Goal: Task Accomplishment & Management: Manage account settings

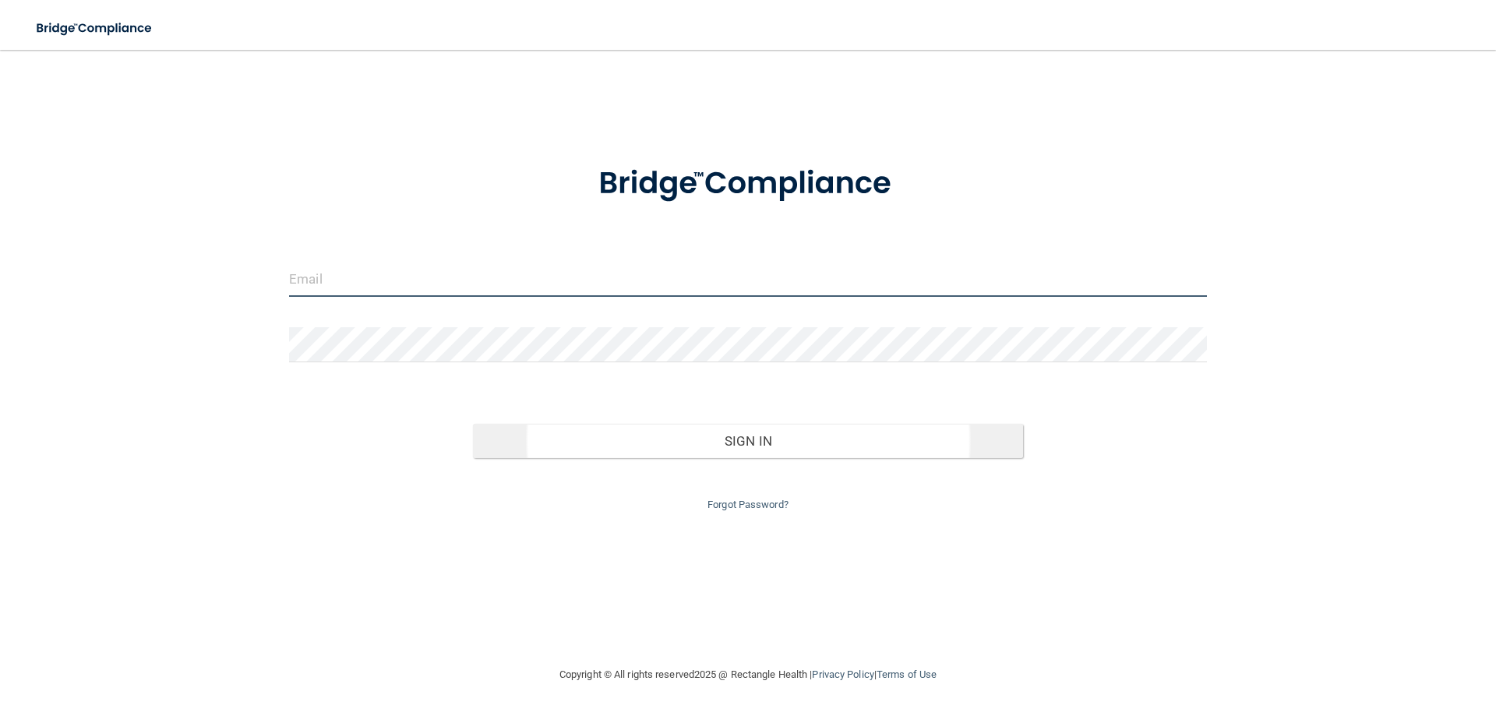
type input "[EMAIL_ADDRESS][DOMAIN_NAME]"
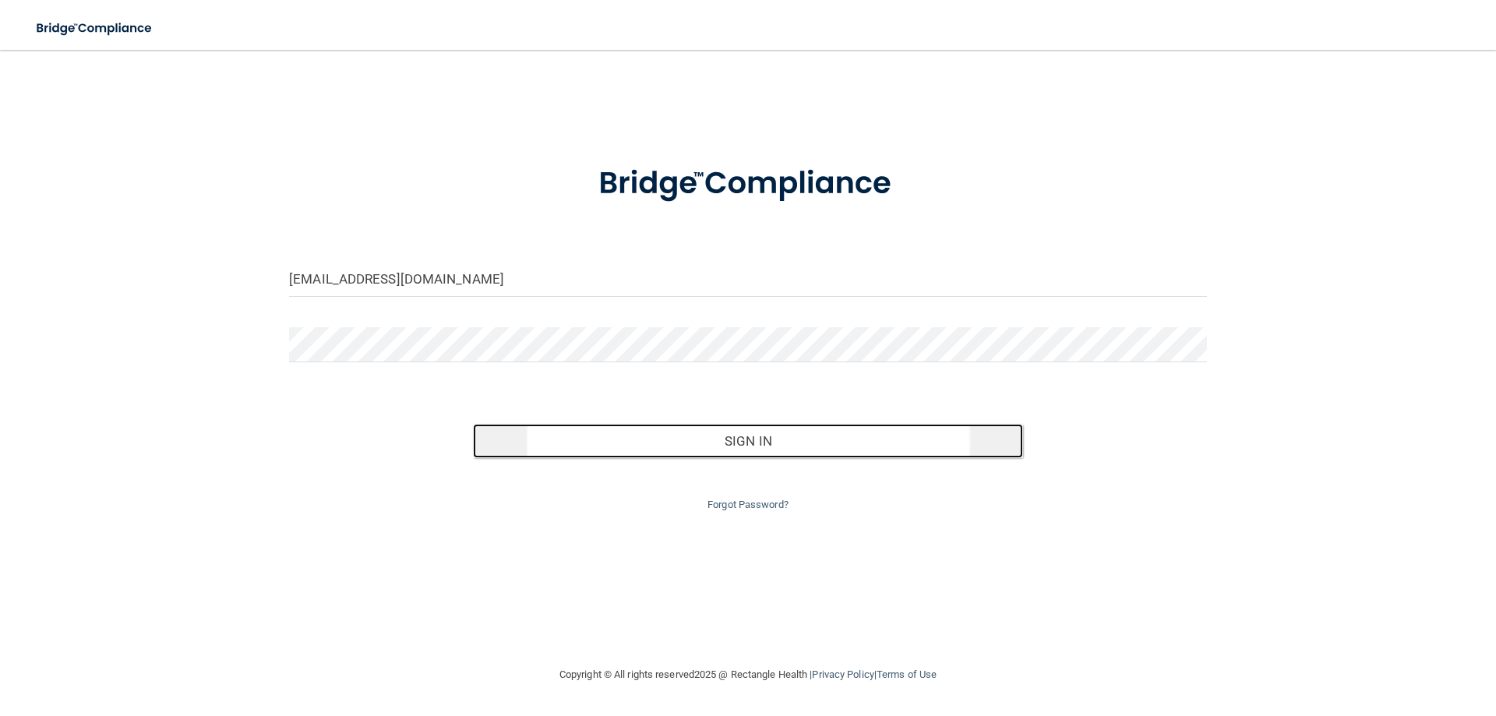
click at [726, 436] on button "Sign In" at bounding box center [748, 441] width 551 height 34
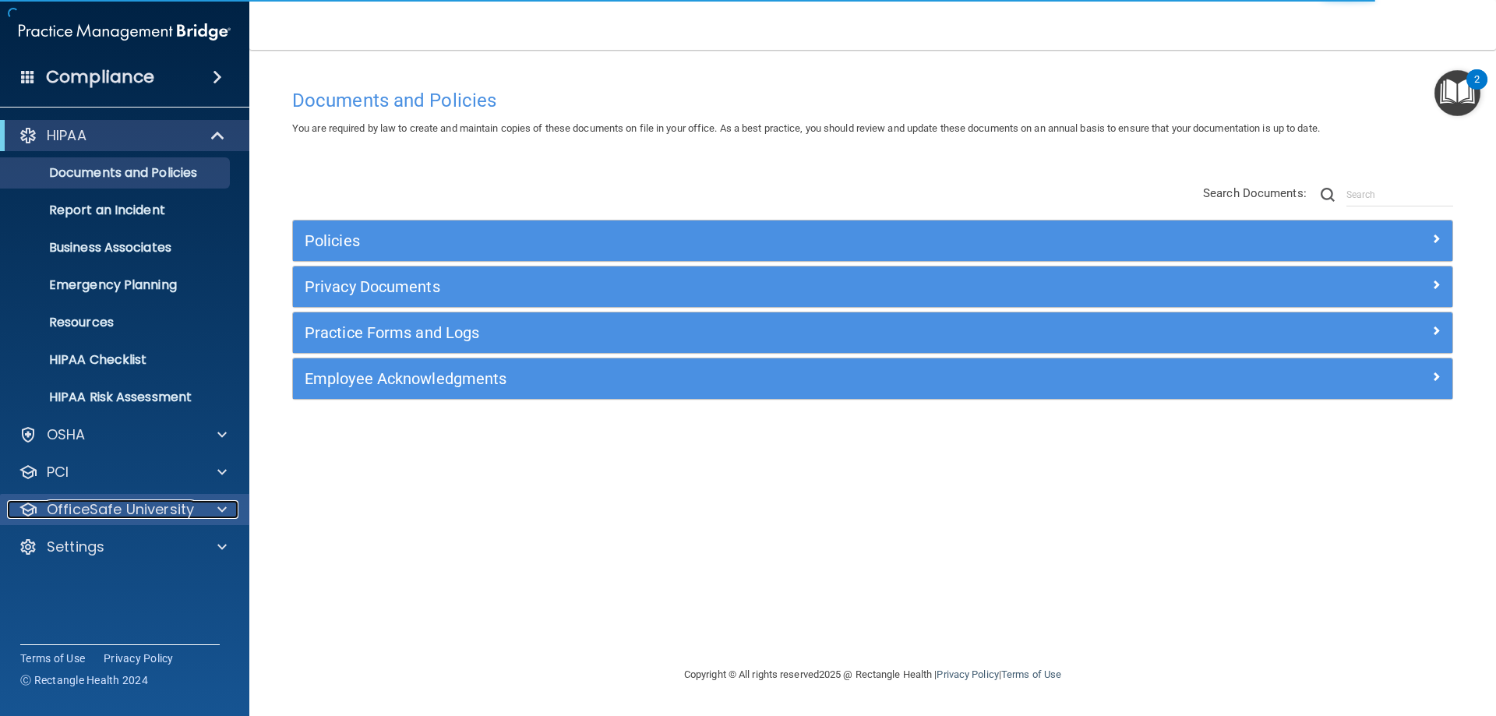
click at [167, 509] on p "OfficeSafe University" at bounding box center [120, 509] width 147 height 19
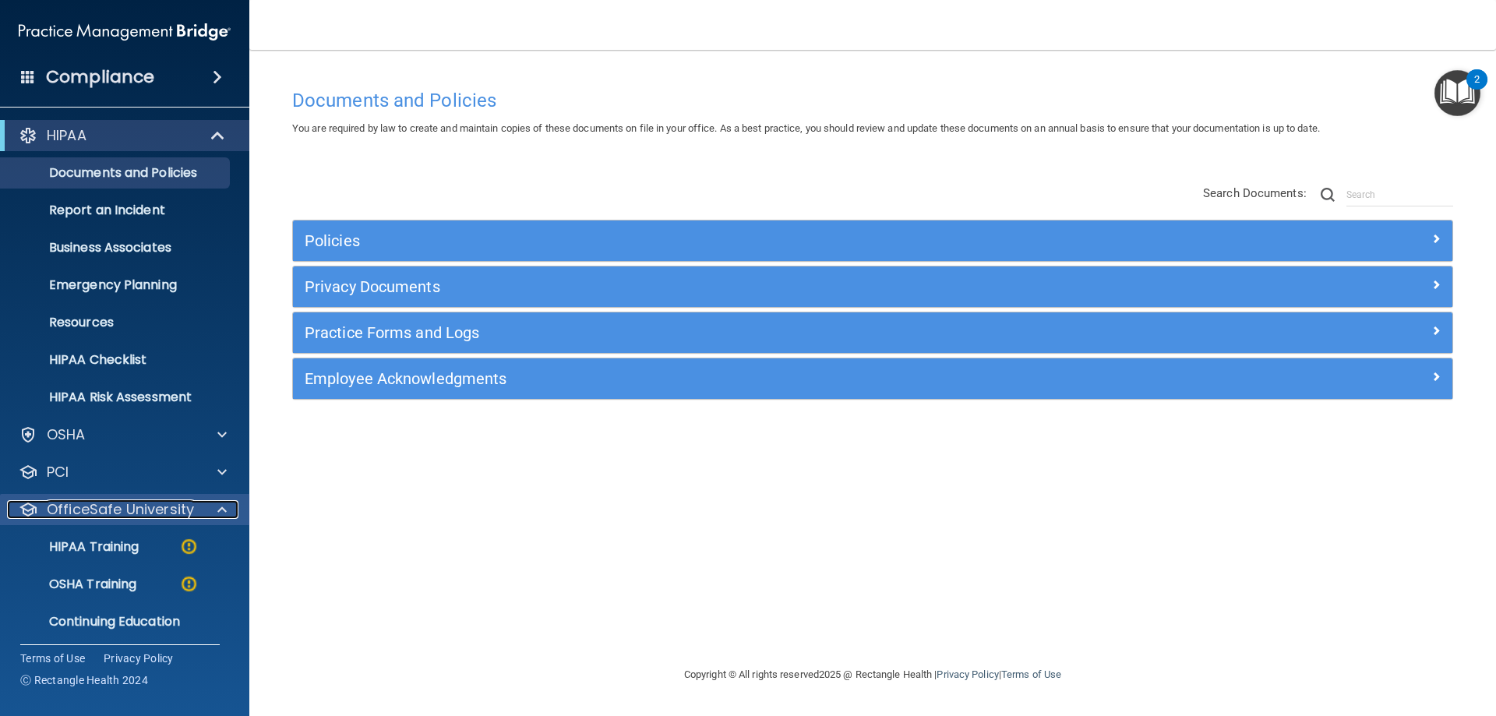
scroll to position [43, 0]
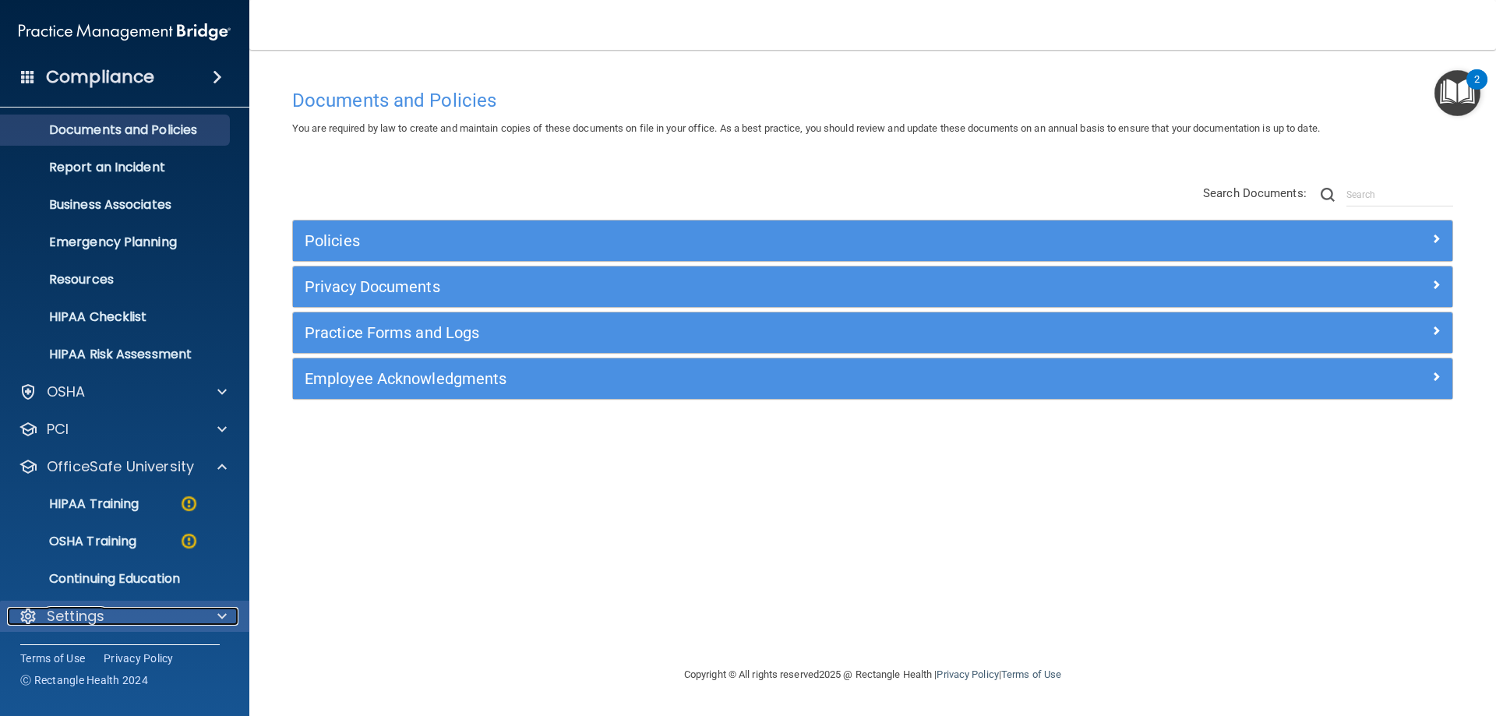
click at [144, 612] on div "Settings" at bounding box center [103, 616] width 193 height 19
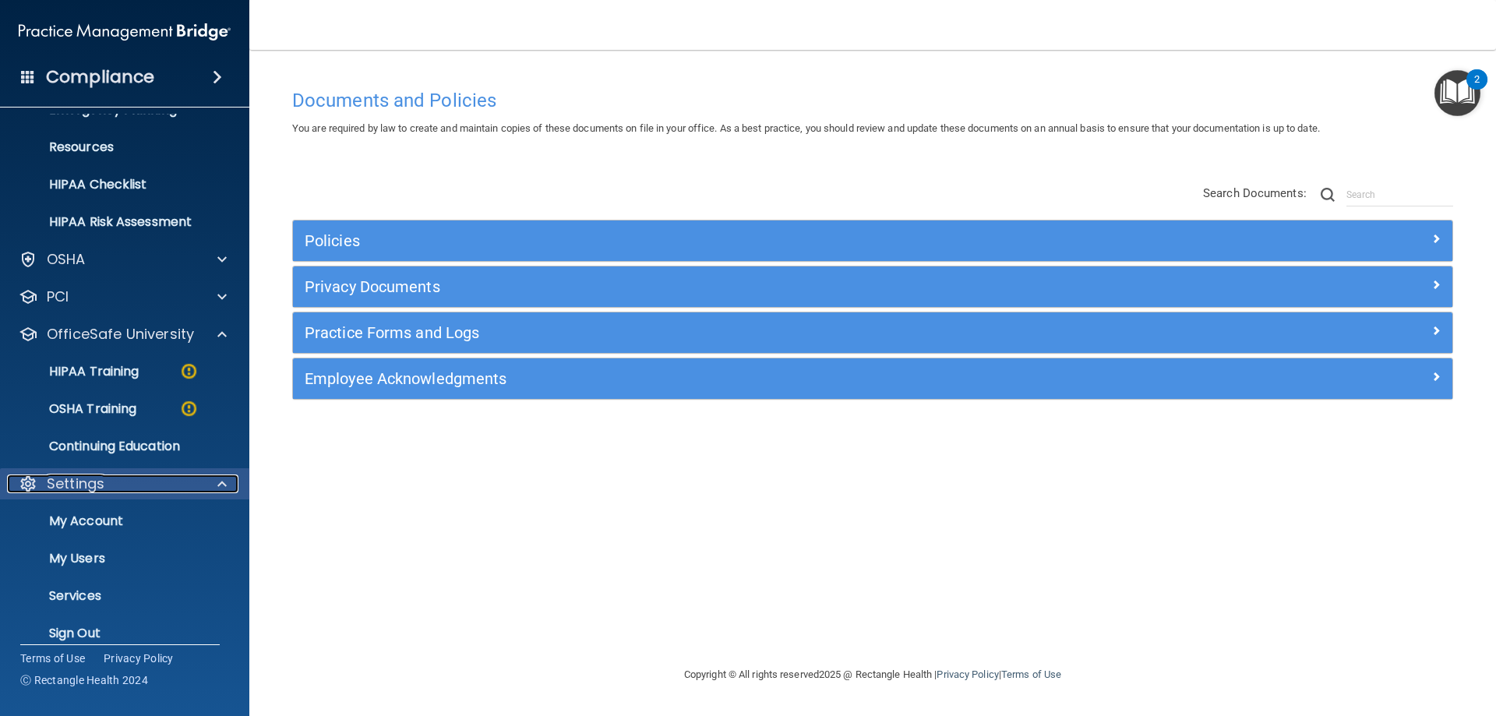
scroll to position [192, 0]
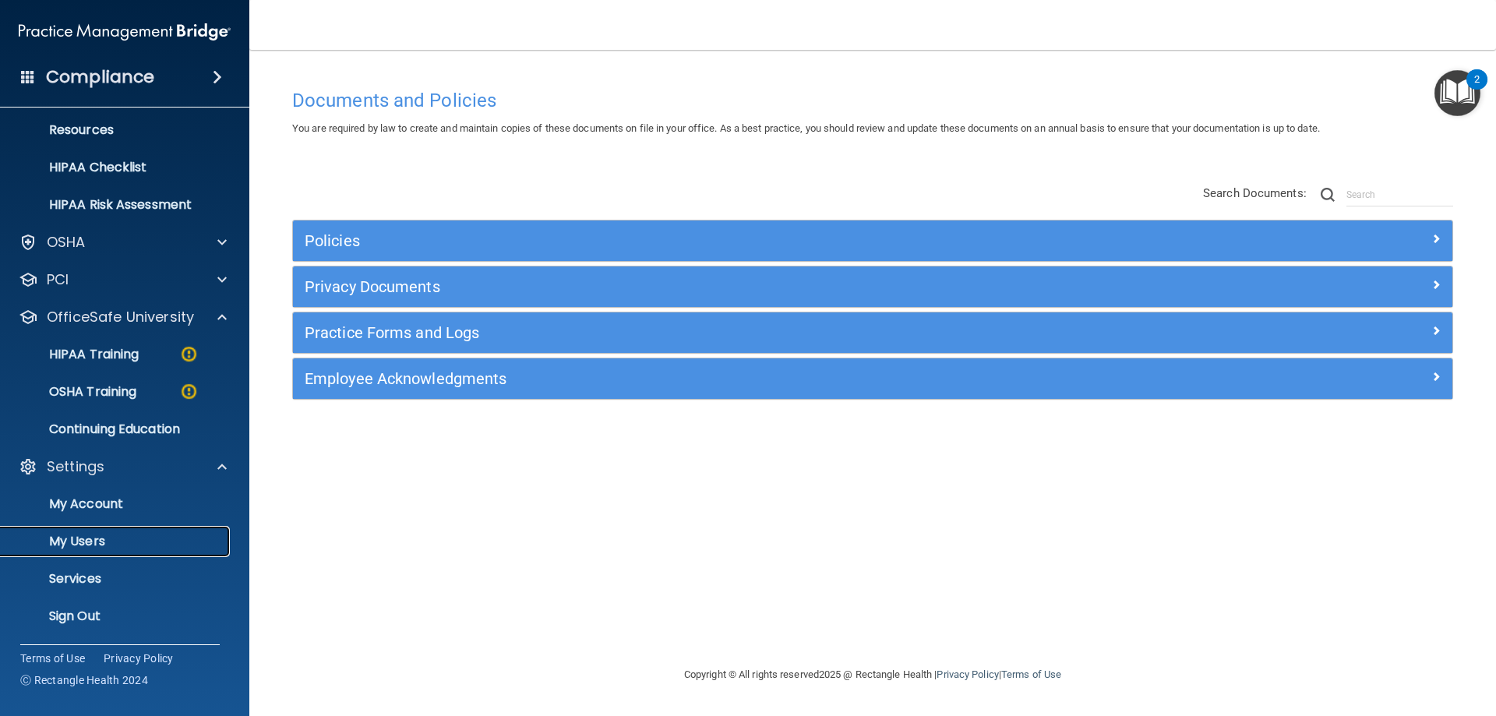
click at [105, 543] on p "My Users" at bounding box center [116, 542] width 213 height 16
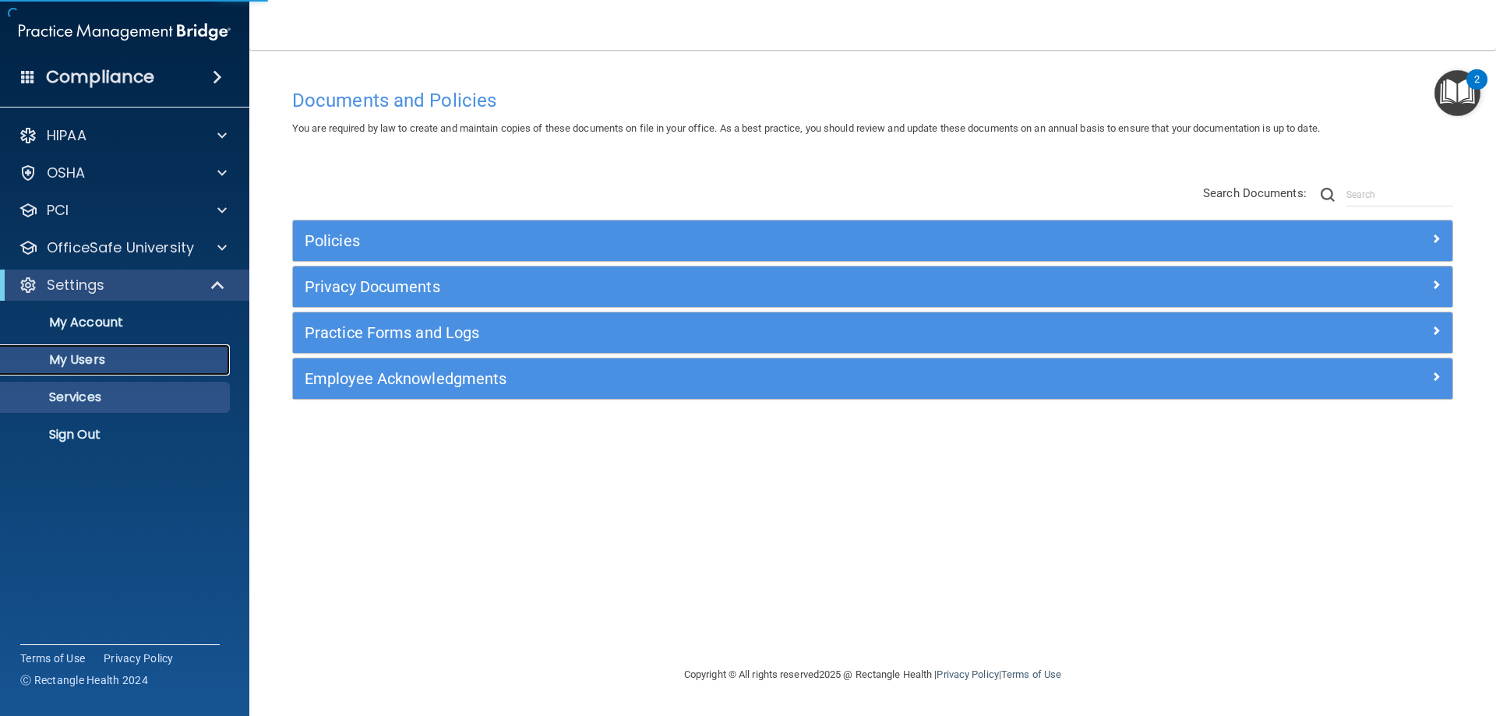
select select "20"
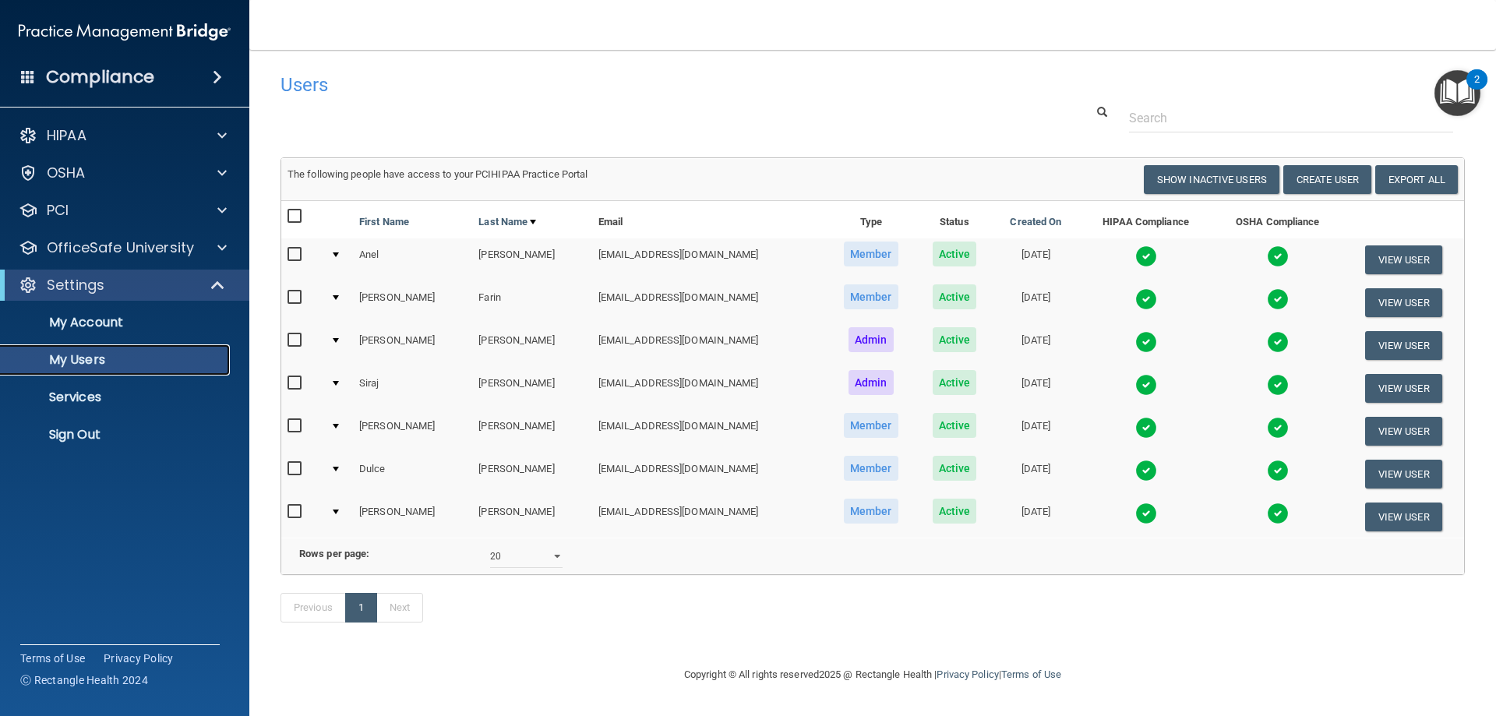
scroll to position [16, 0]
click at [1375, 502] on button "View User" at bounding box center [1403, 516] width 77 height 29
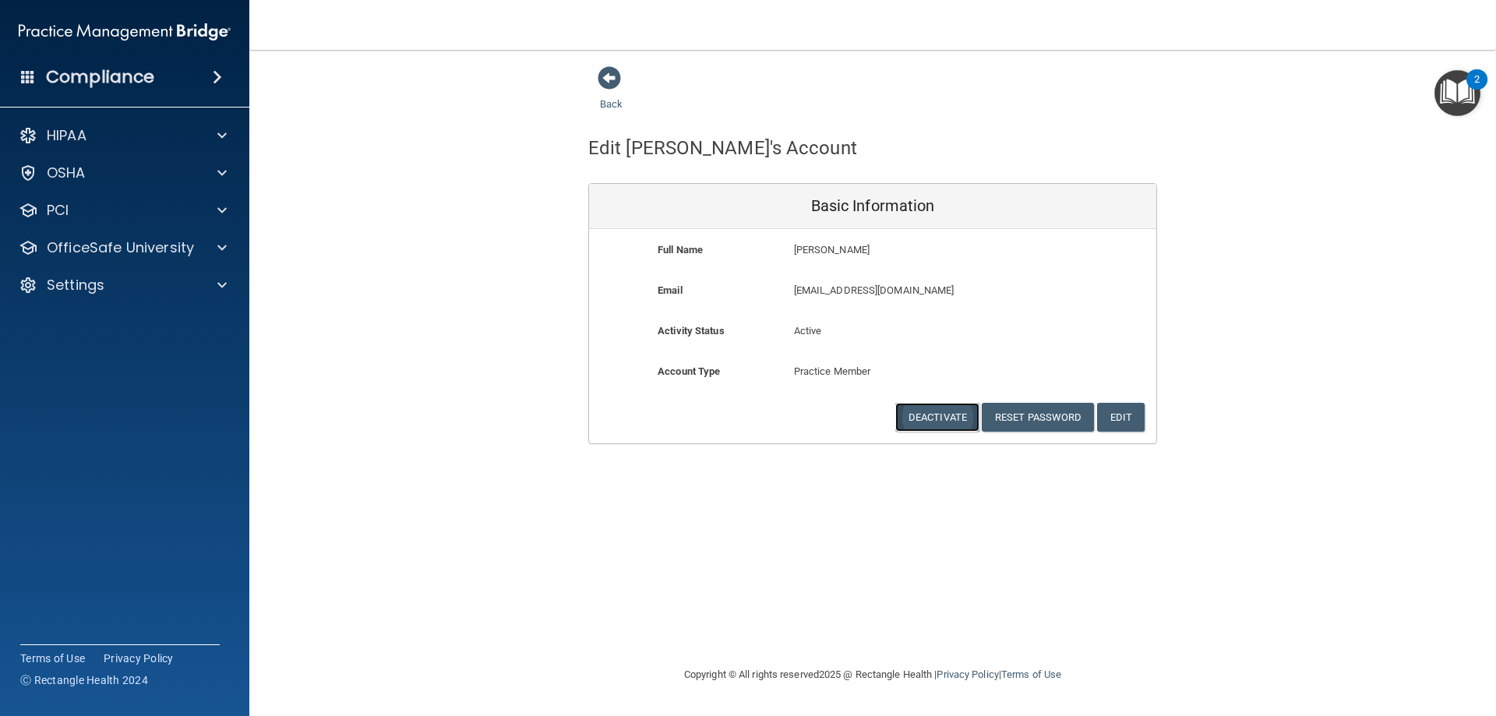
click at [936, 420] on button "Deactivate" at bounding box center [937, 417] width 84 height 29
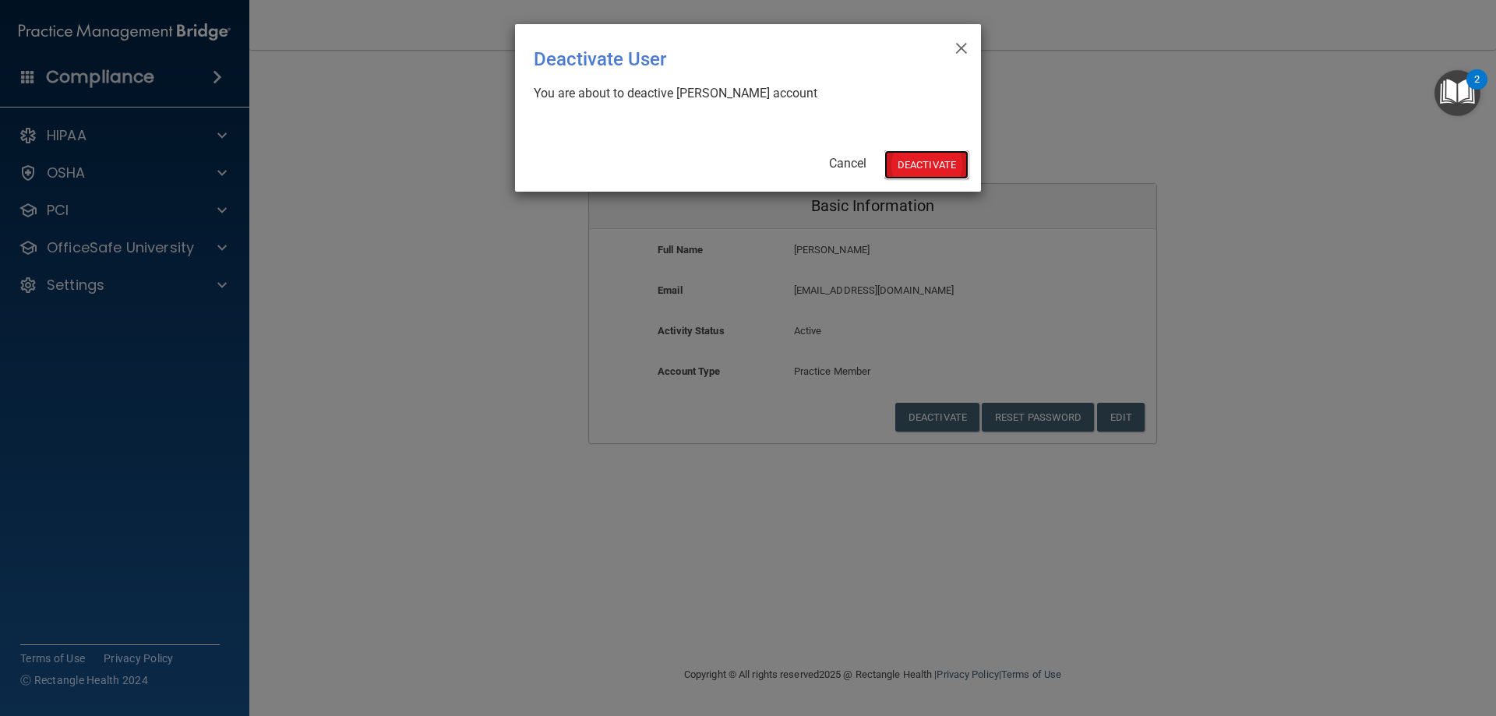
click at [934, 164] on button "Deactivate" at bounding box center [926, 164] width 84 height 29
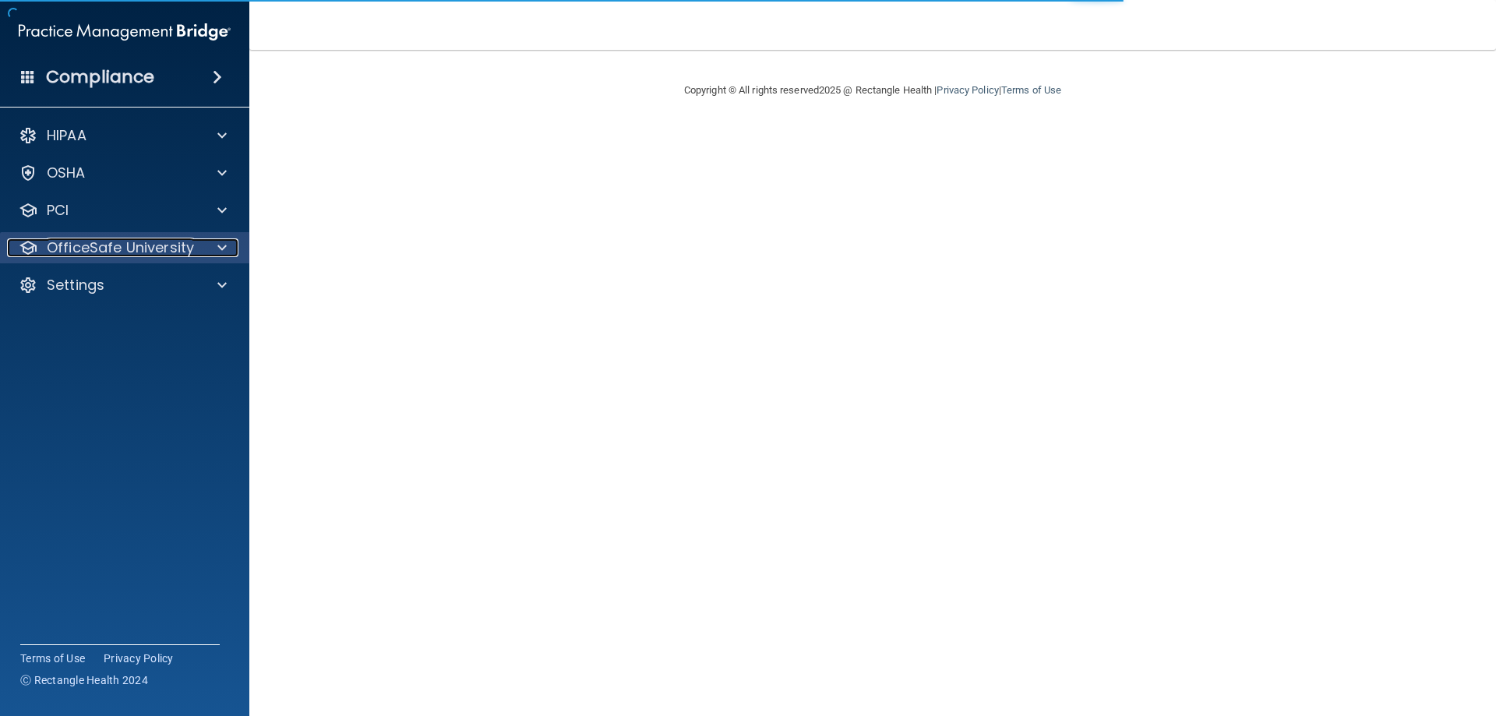
click at [197, 251] on div "OfficeSafe University" at bounding box center [103, 247] width 193 height 19
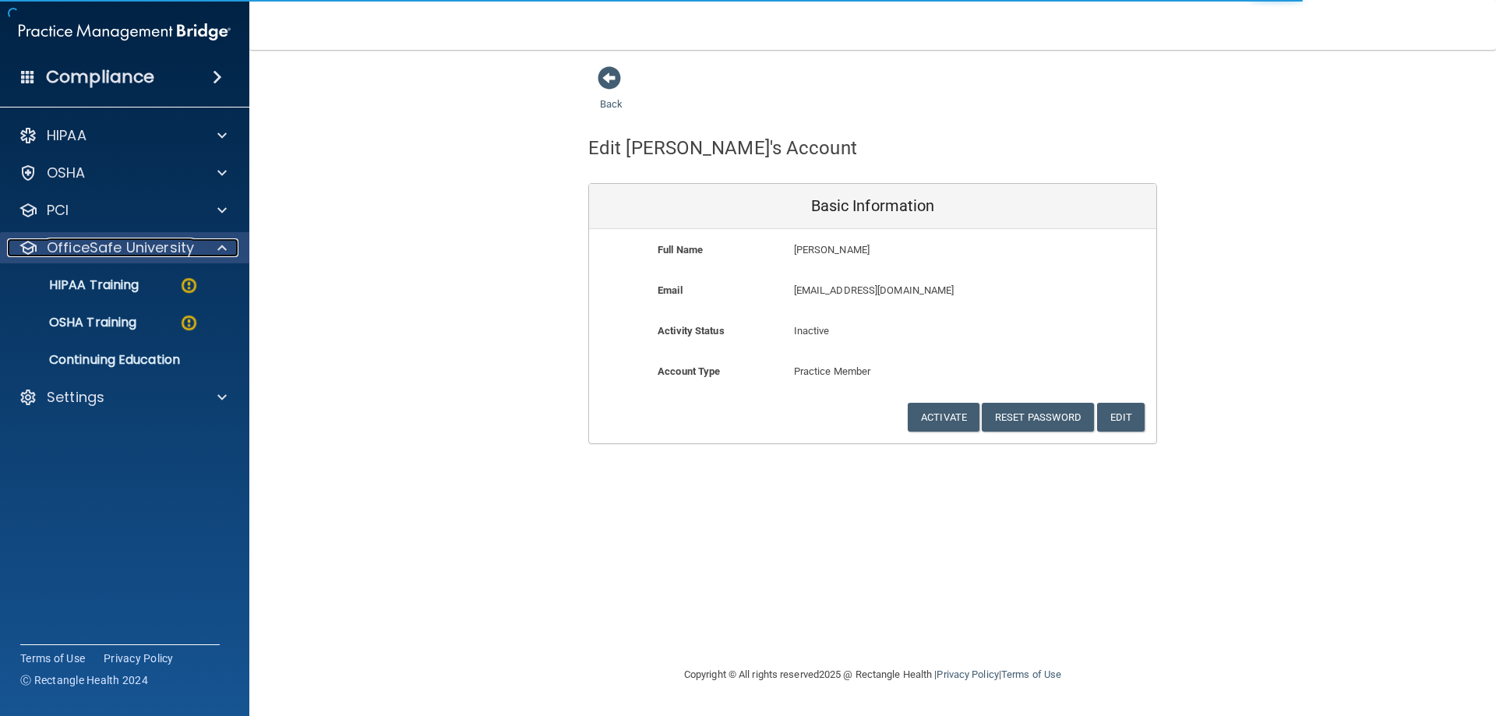
click at [212, 255] on div at bounding box center [219, 247] width 39 height 19
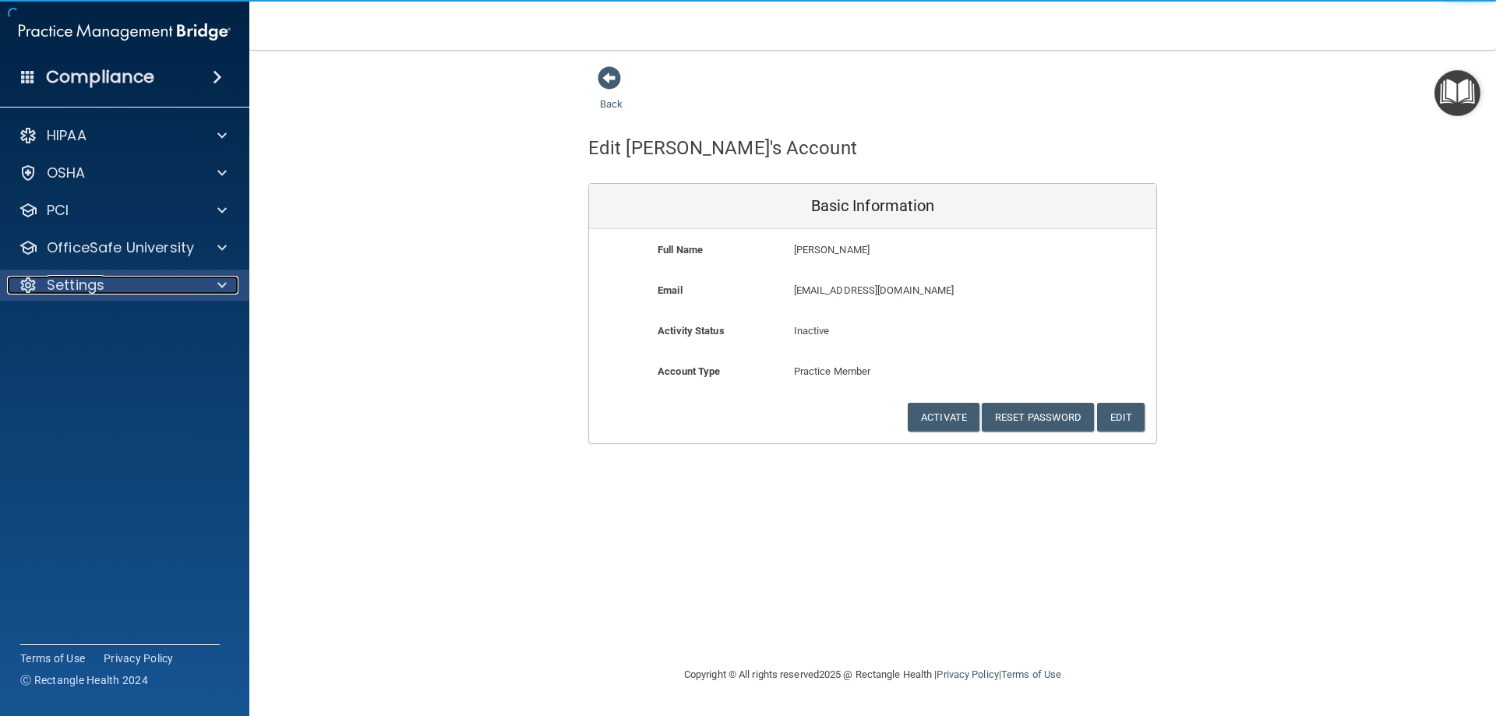
click at [220, 288] on span at bounding box center [221, 285] width 9 height 19
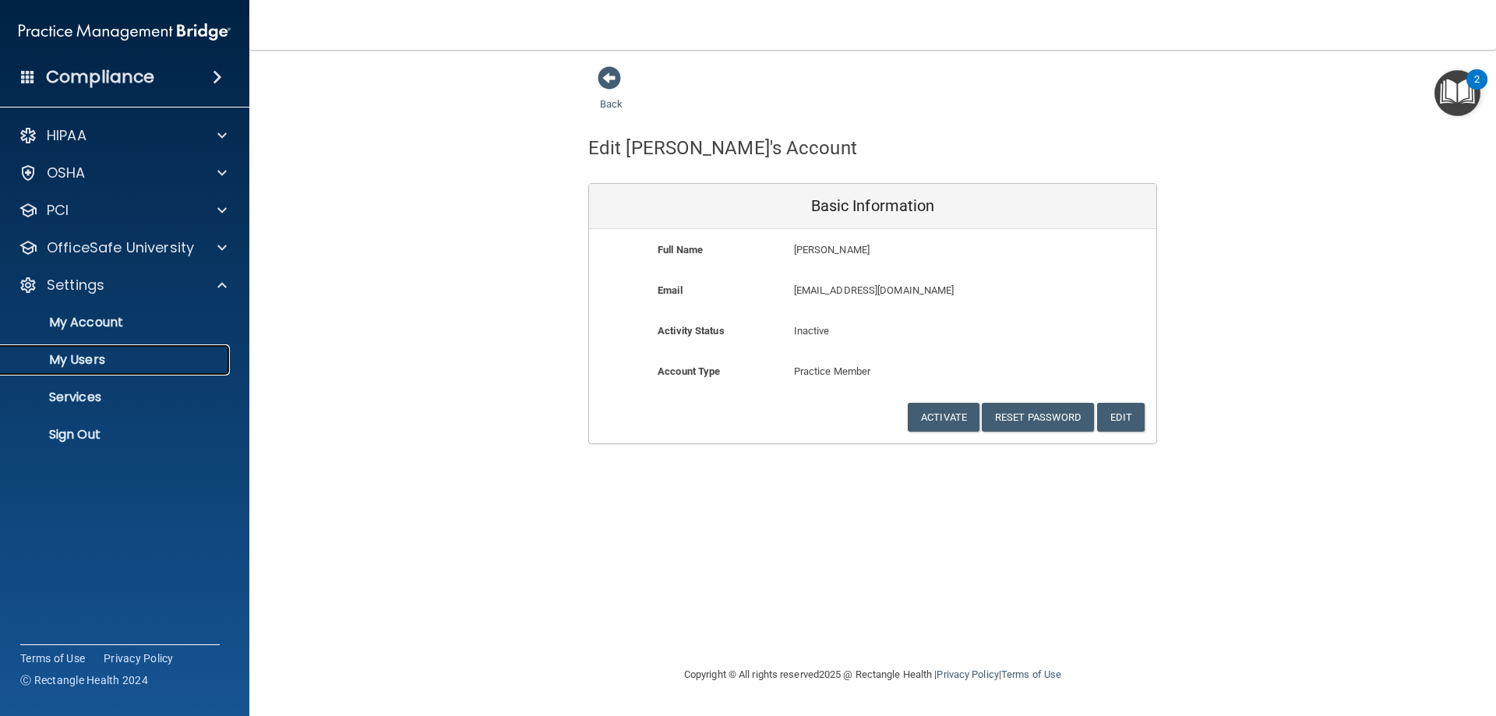
click at [113, 363] on p "My Users" at bounding box center [116, 360] width 213 height 16
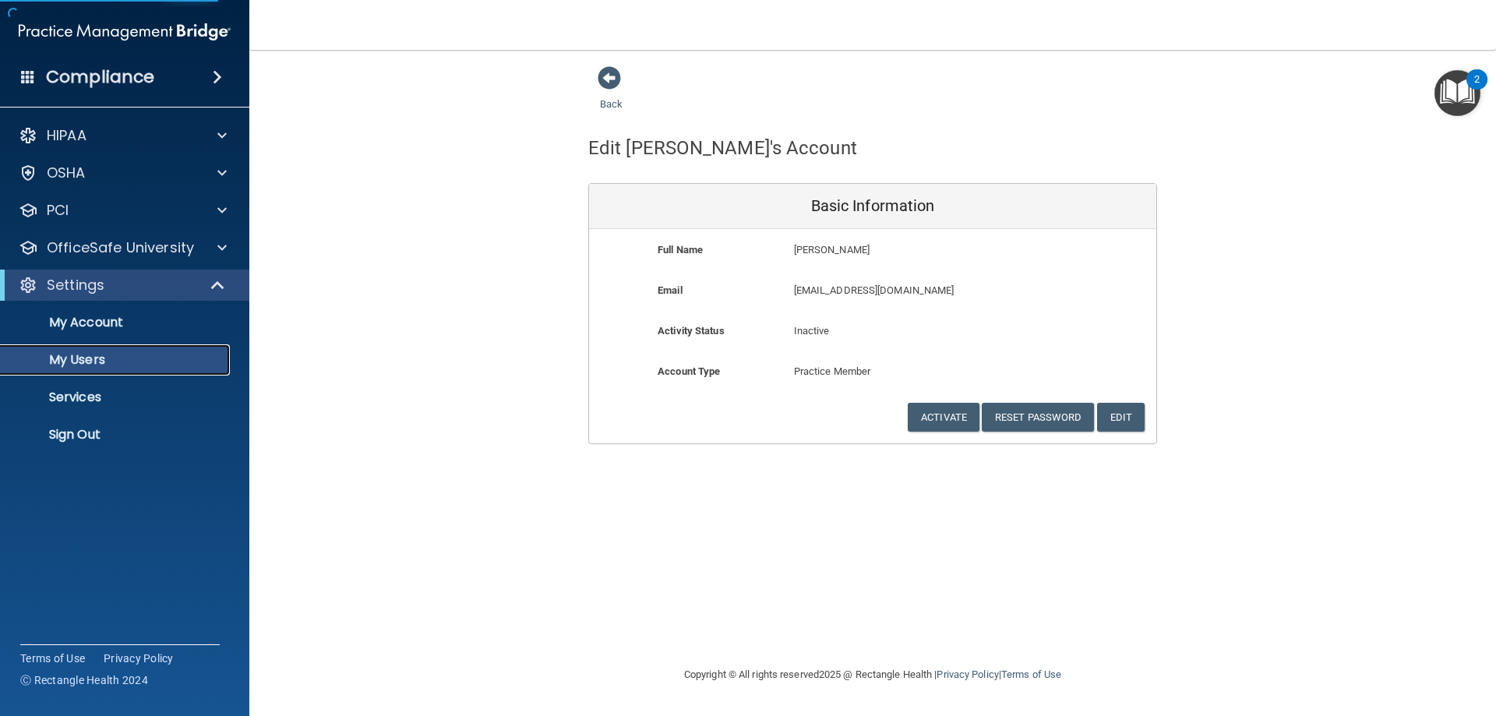
select select "20"
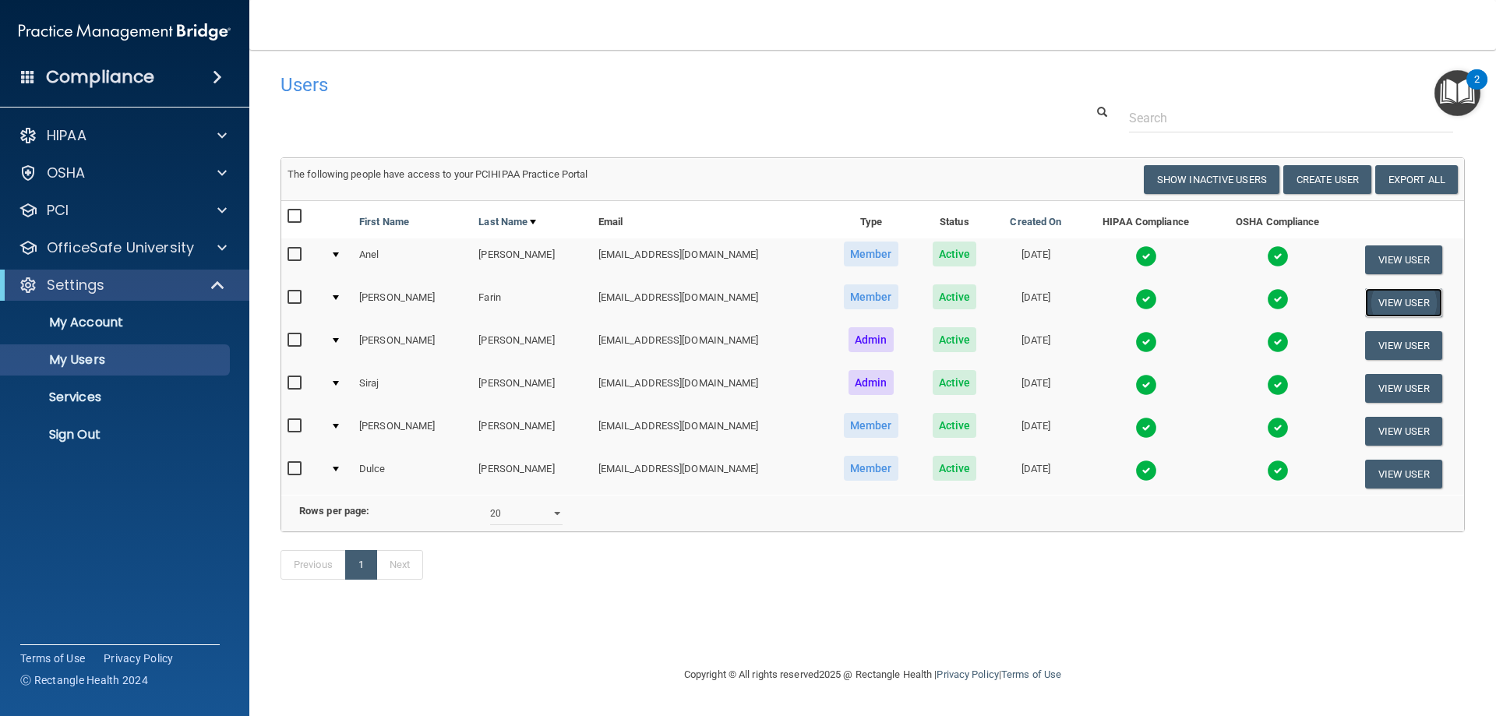
click at [1393, 303] on button "View User" at bounding box center [1403, 302] width 77 height 29
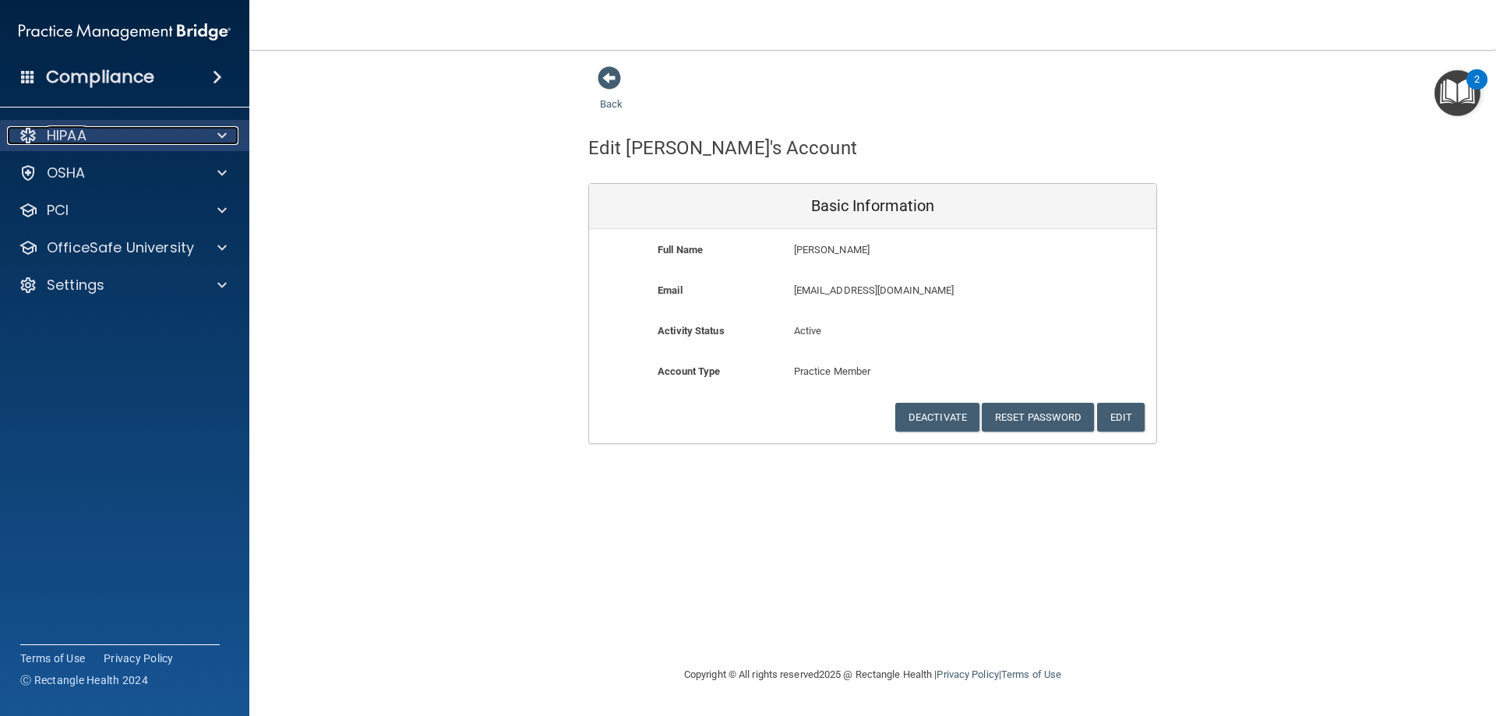
click at [111, 133] on div "HIPAA" at bounding box center [103, 135] width 193 height 19
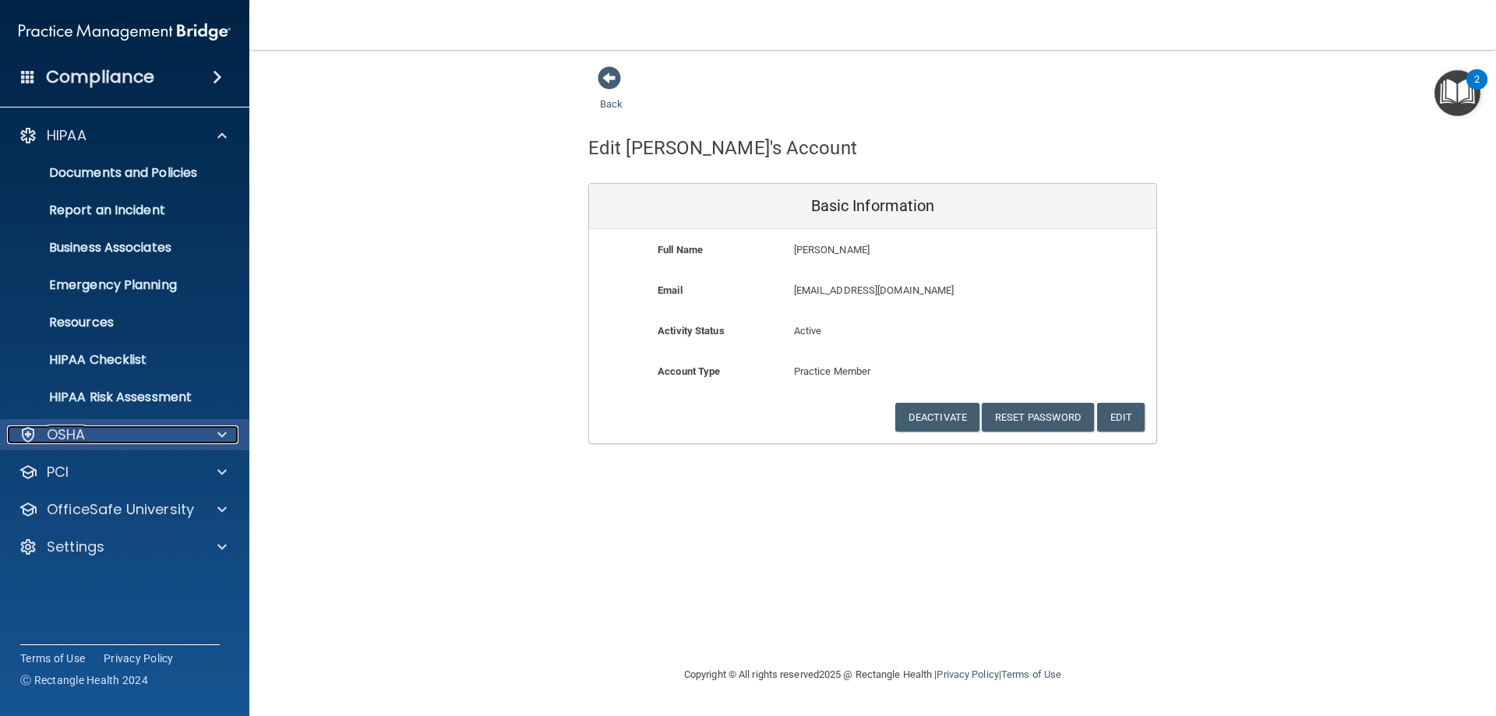
click at [137, 437] on div "OSHA" at bounding box center [103, 434] width 193 height 19
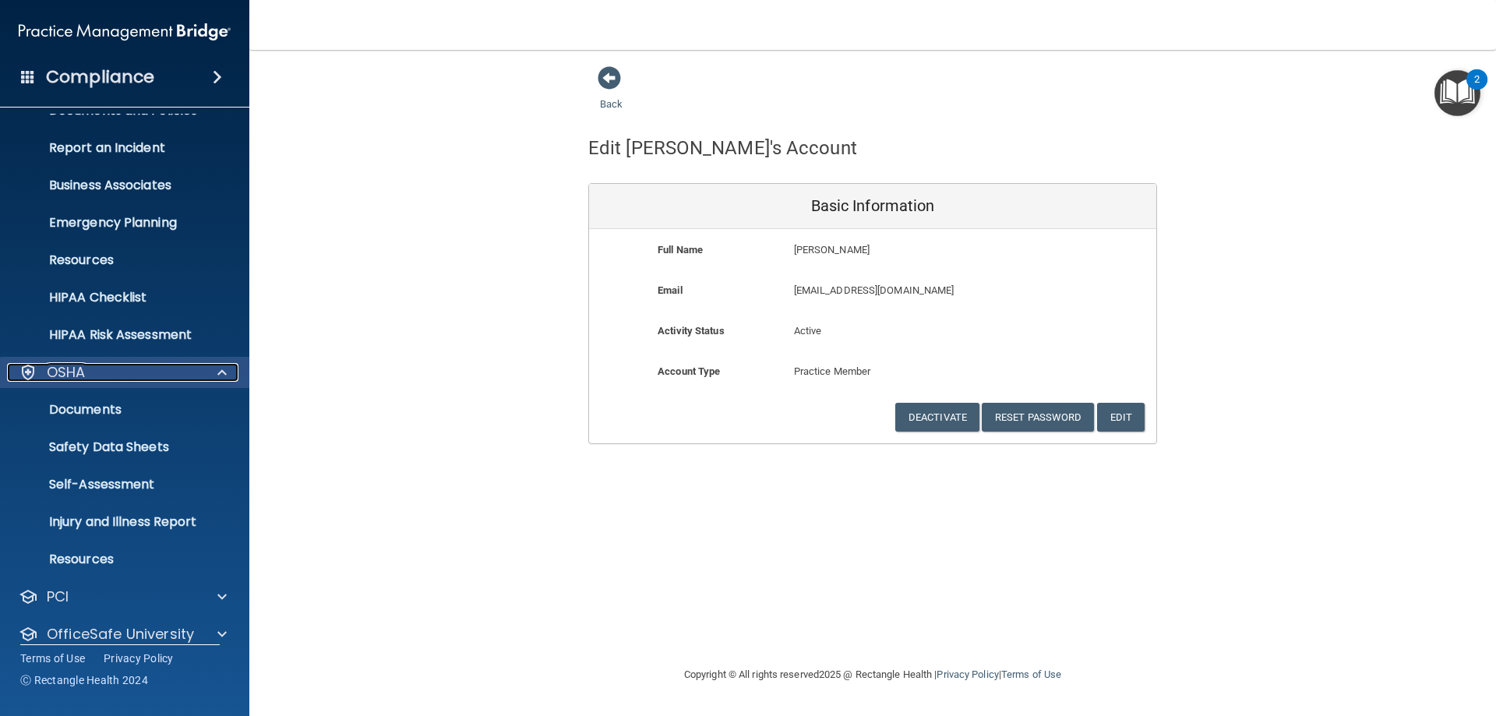
scroll to position [118, 0]
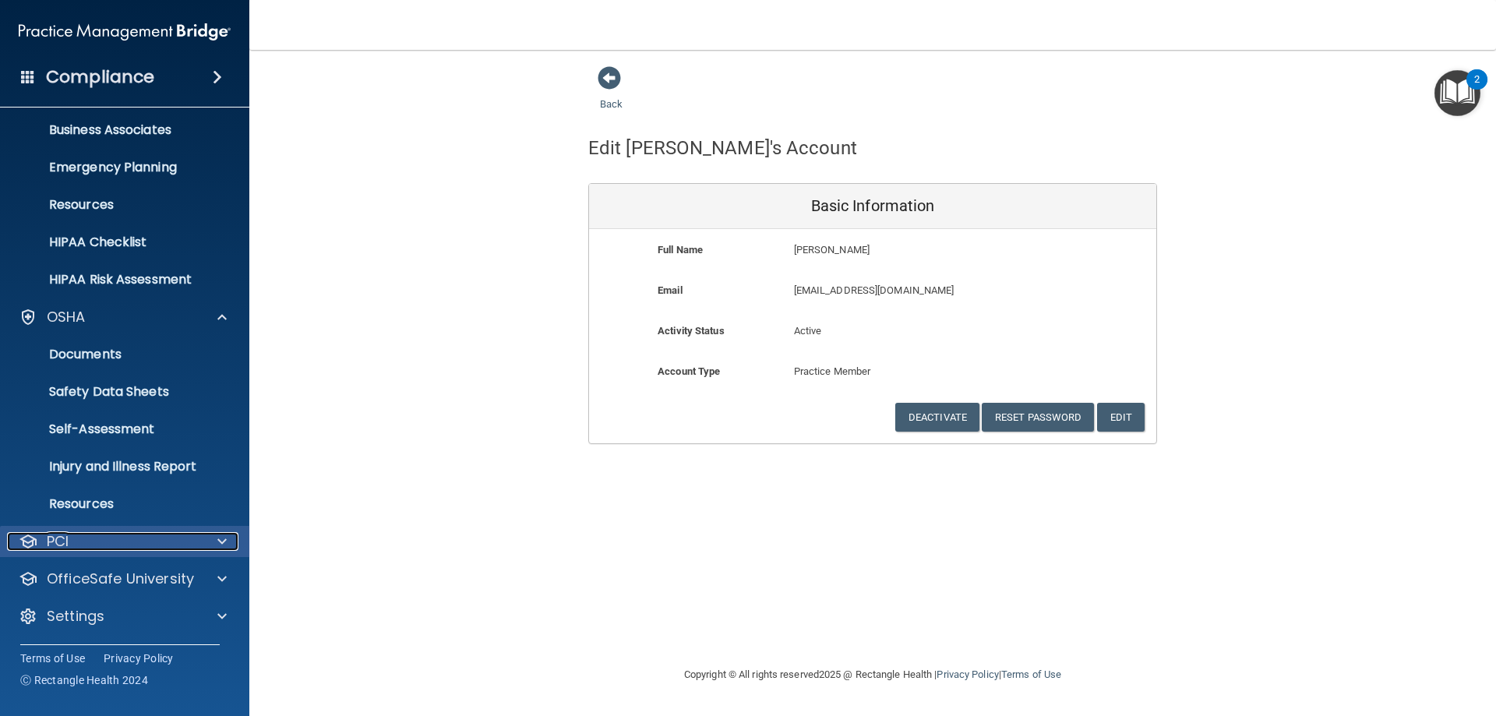
click at [217, 535] on div at bounding box center [219, 541] width 39 height 19
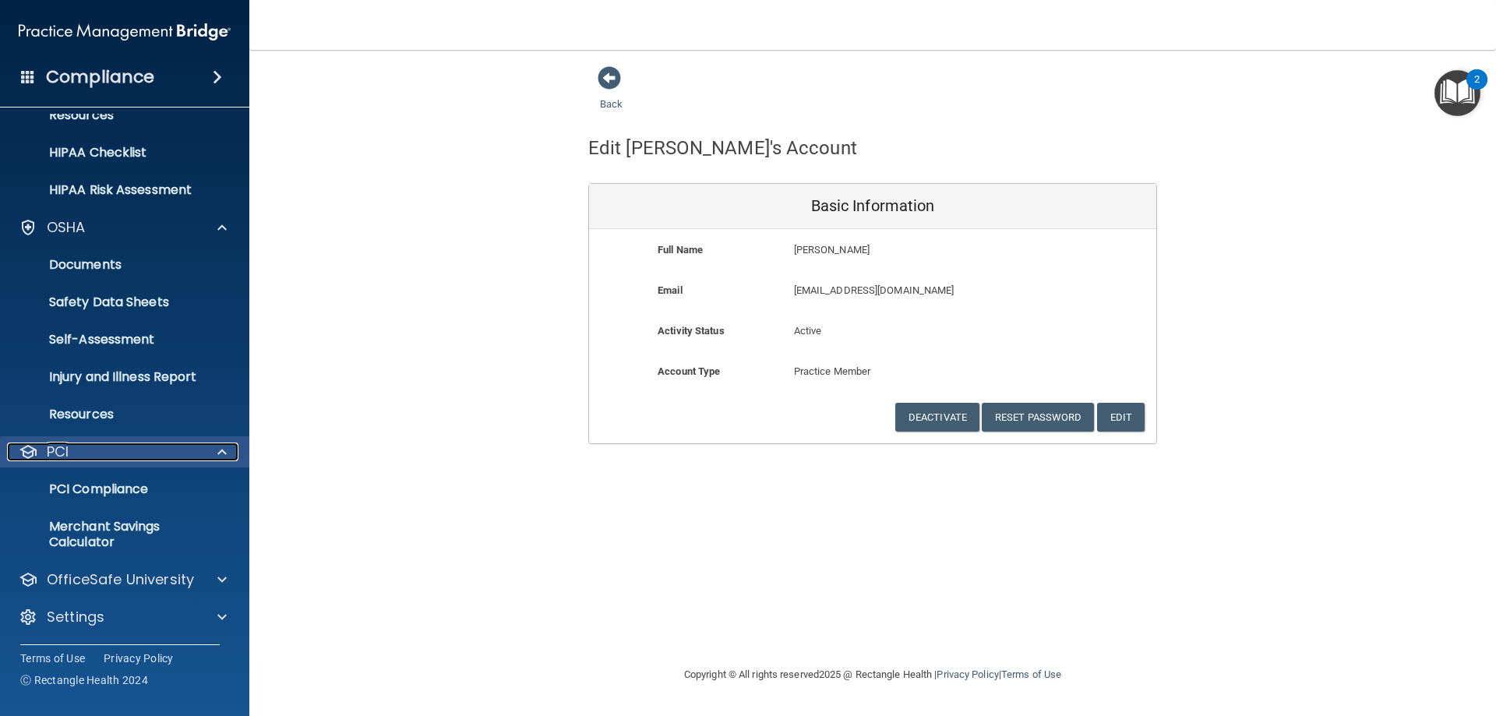
scroll to position [208, 0]
click at [224, 575] on span at bounding box center [221, 578] width 9 height 19
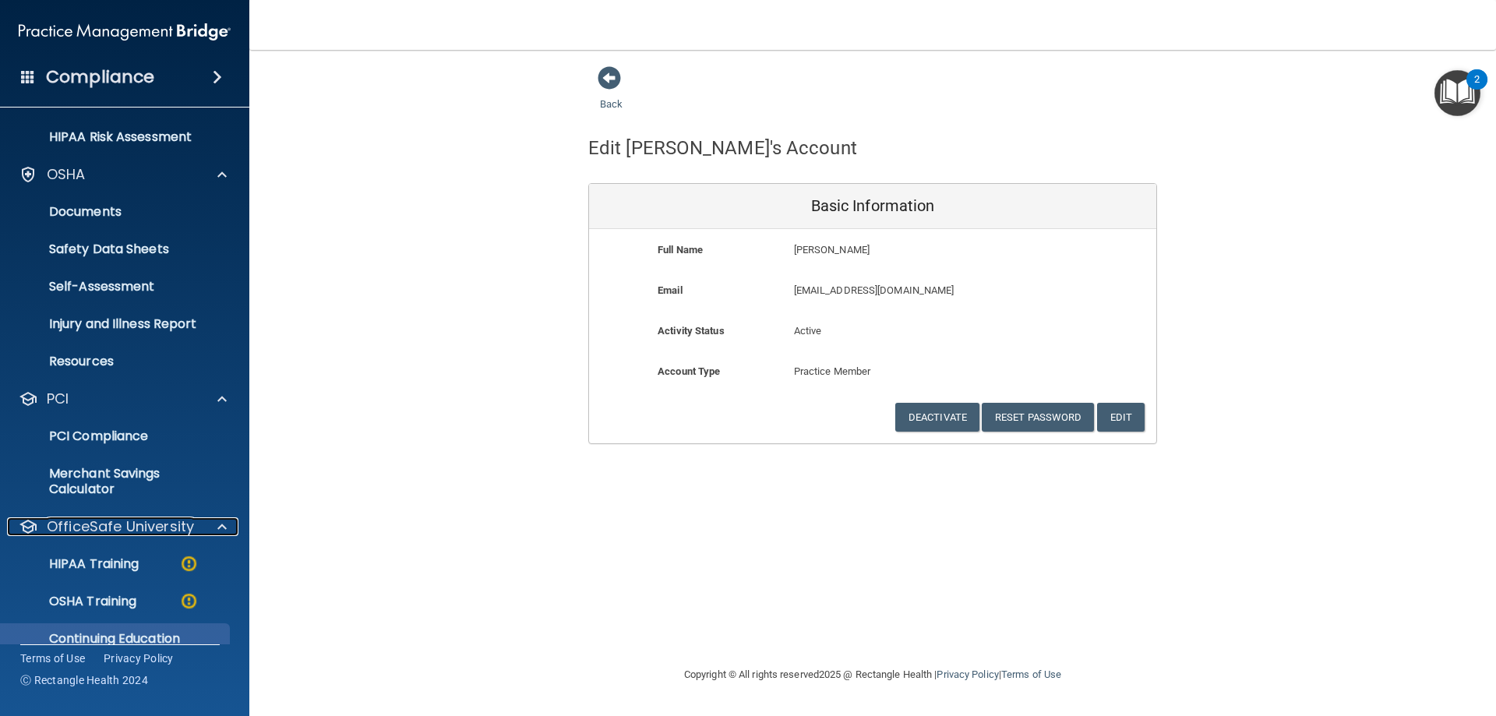
scroll to position [320, 0]
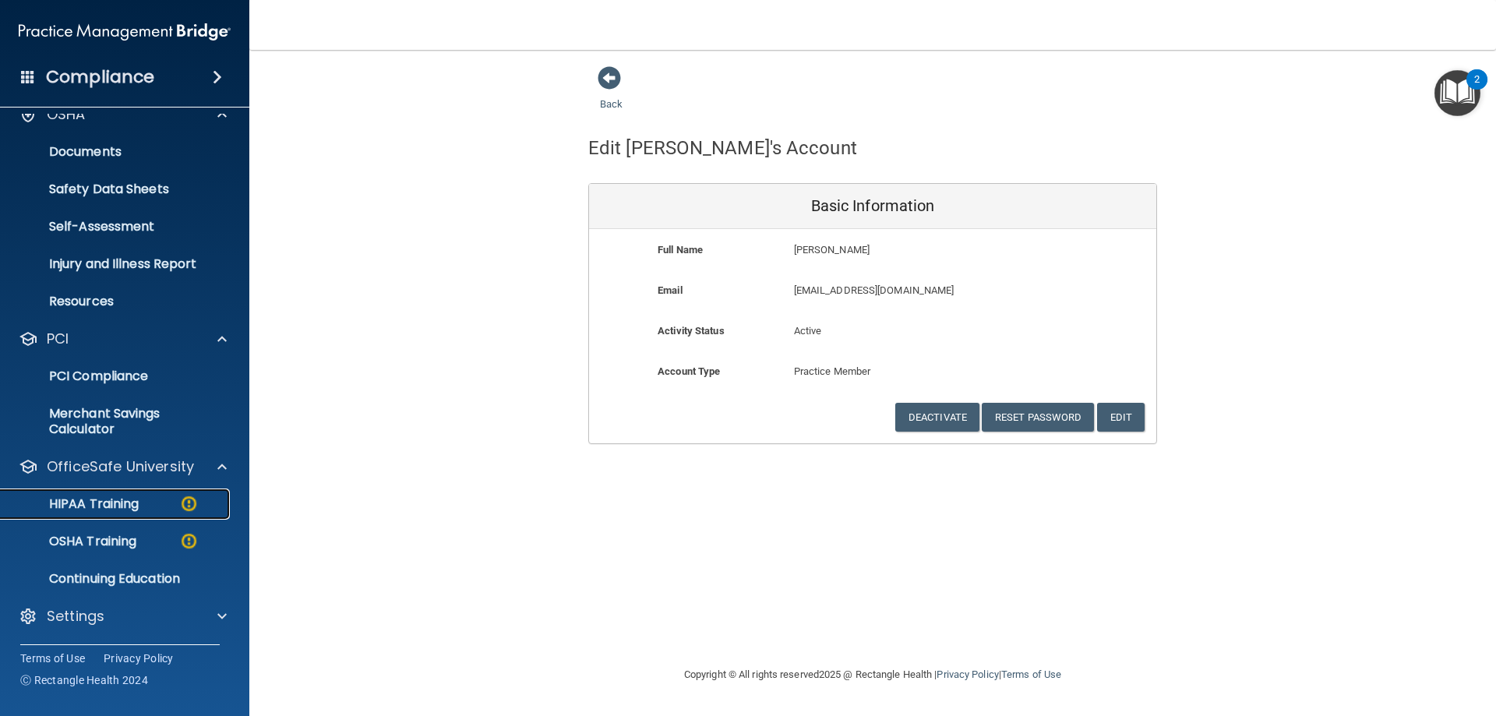
click at [122, 503] on p "HIPAA Training" at bounding box center [74, 504] width 129 height 16
